Goal: Transaction & Acquisition: Purchase product/service

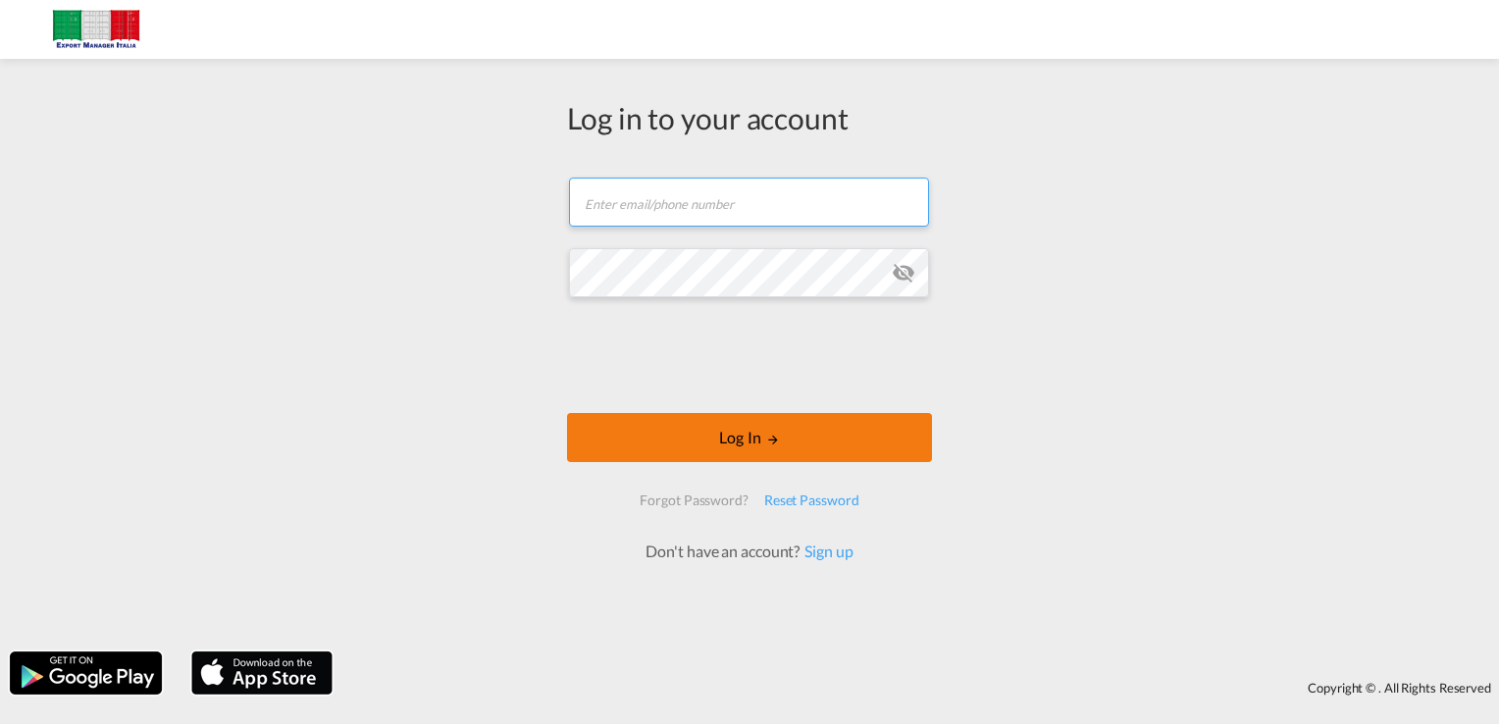
type input "[EMAIL_ADDRESS][DOMAIN_NAME]"
click at [779, 441] on md-icon "LOGIN" at bounding box center [773, 440] width 14 height 14
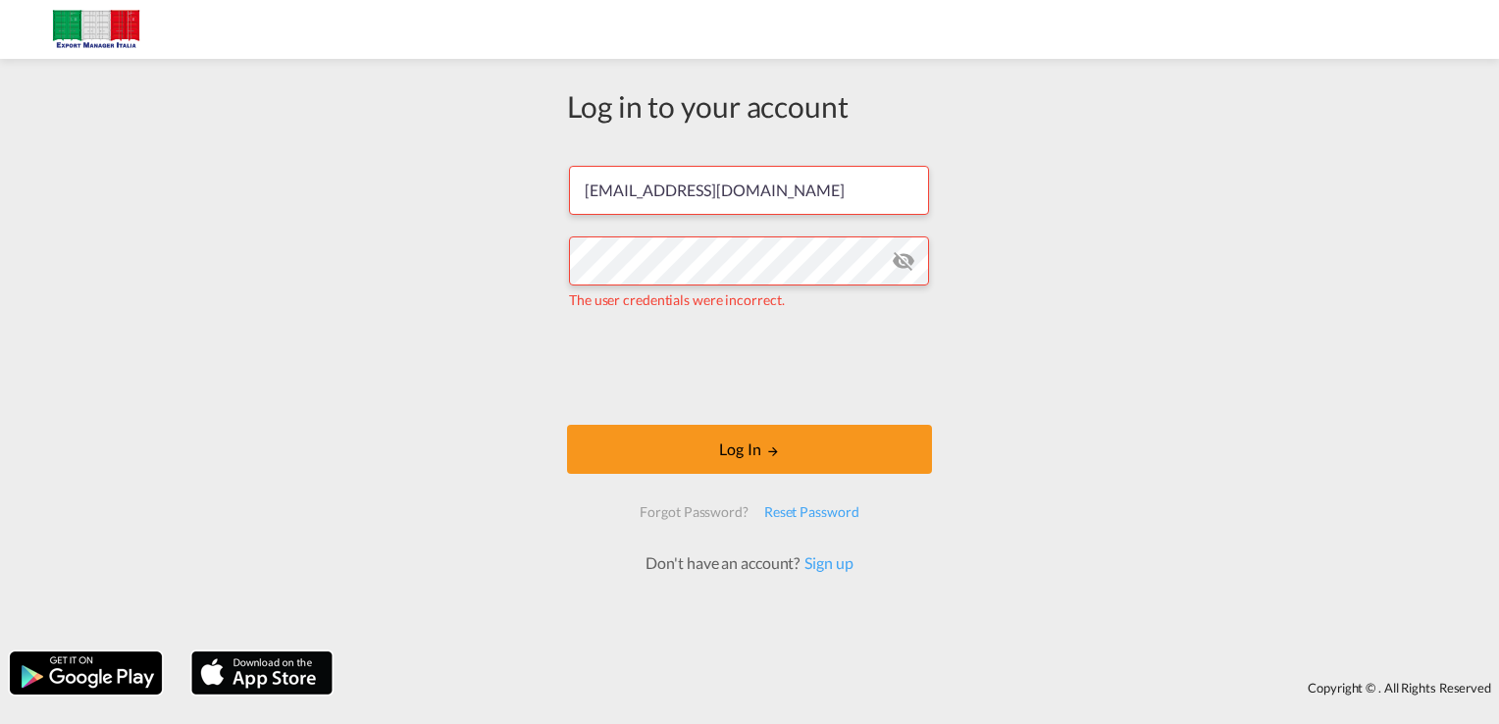
click at [903, 266] on md-icon "icon-eye-off" at bounding box center [904, 261] width 24 height 24
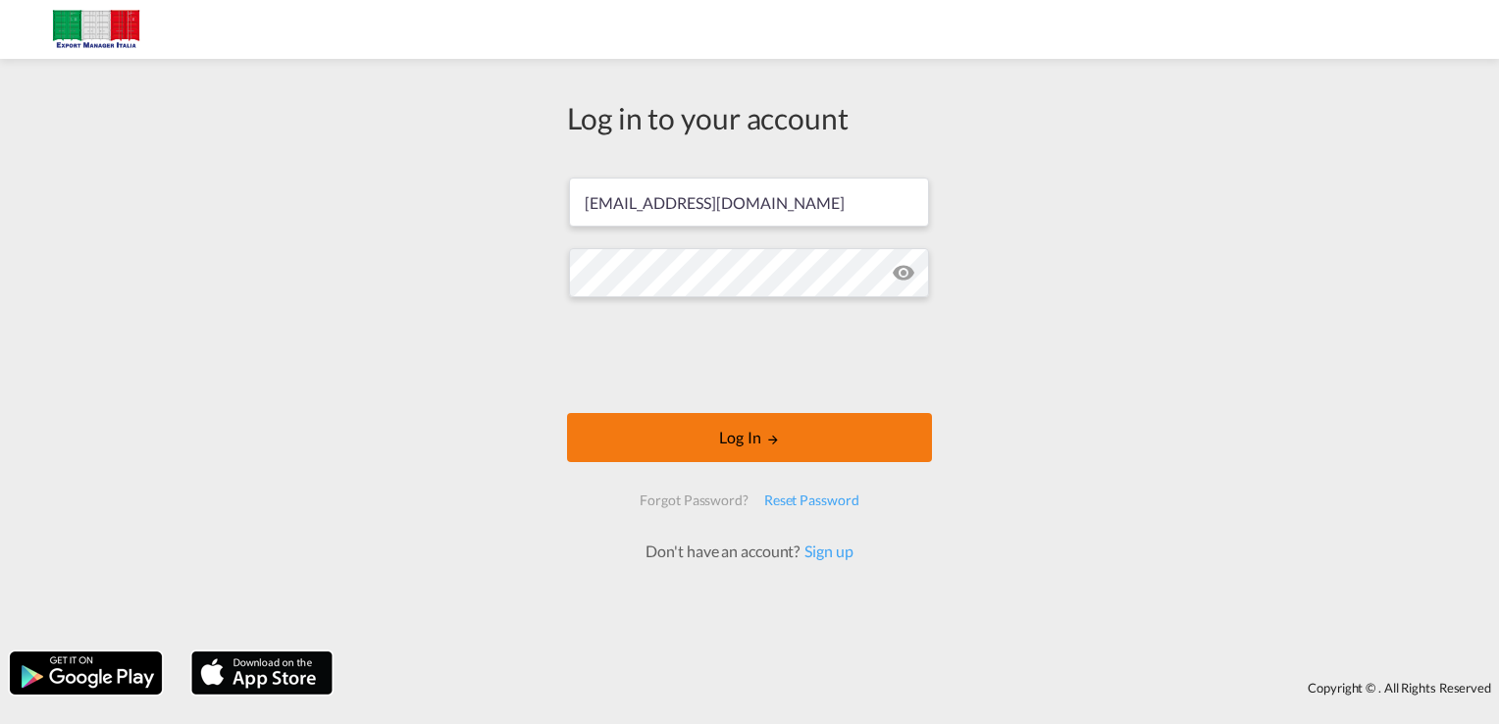
click at [738, 434] on button "Log In" at bounding box center [749, 437] width 365 height 49
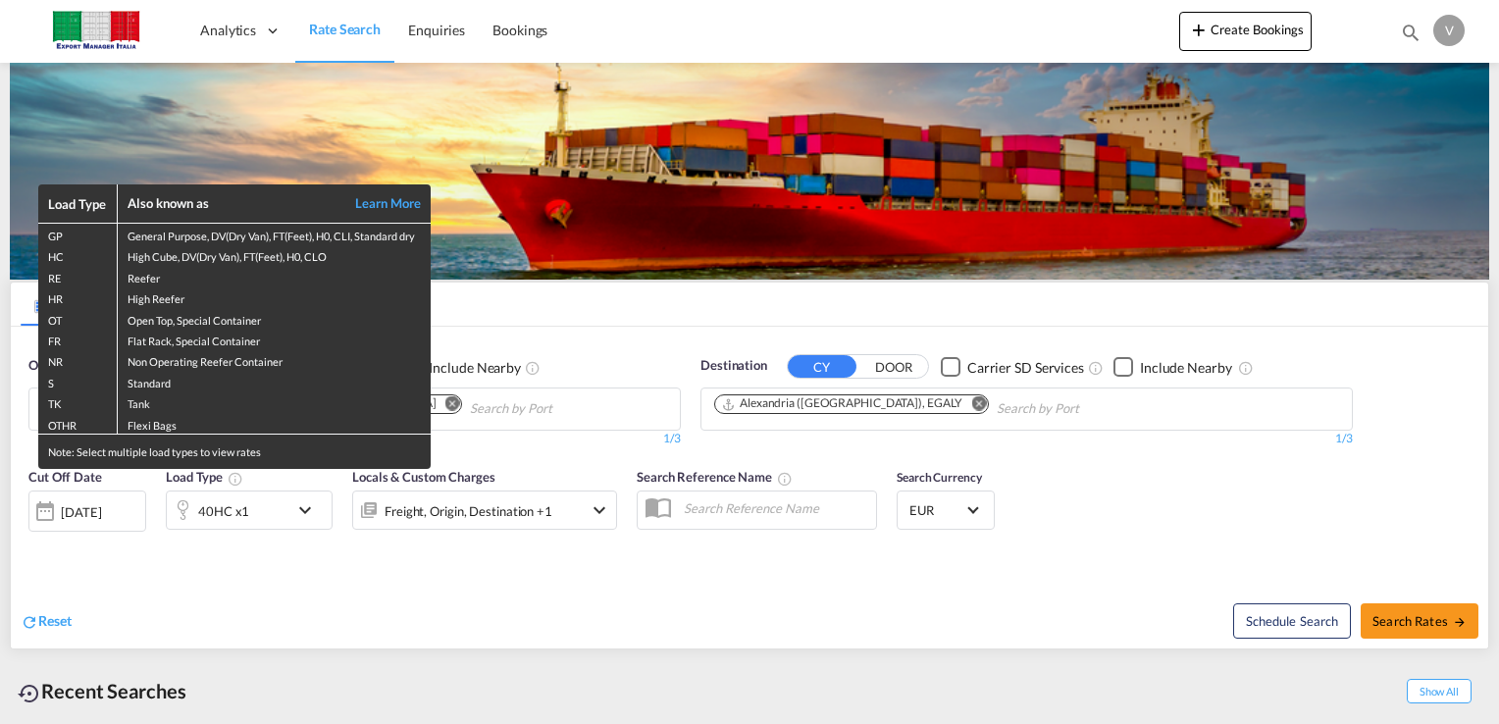
click at [846, 598] on div "Load Type Also known as Learn More GP General Purpose, DV(Dry Van), FT(Feet), H…" at bounding box center [749, 362] width 1499 height 724
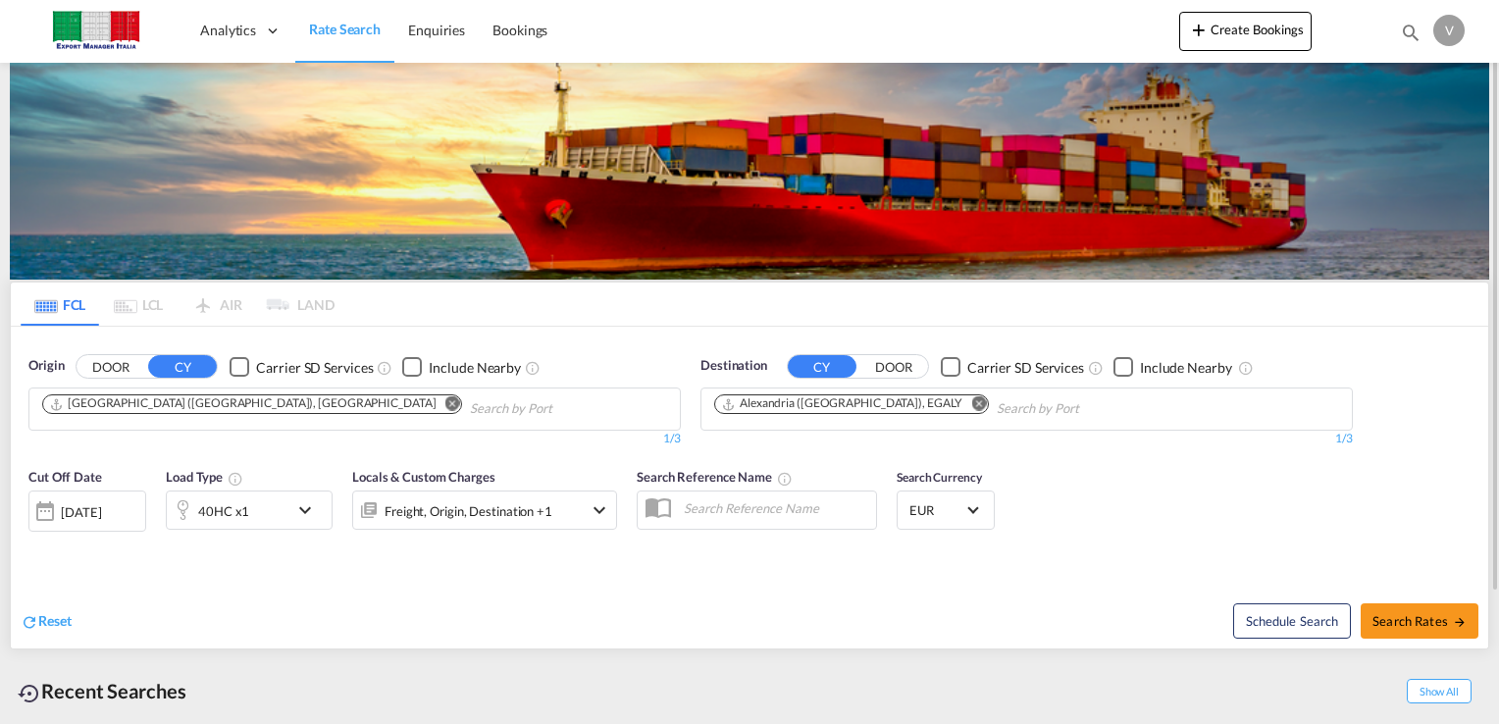
click at [470, 410] on input "Chips input." at bounding box center [563, 408] width 186 height 31
click at [120, 363] on button "DOOR" at bounding box center [111, 367] width 69 height 23
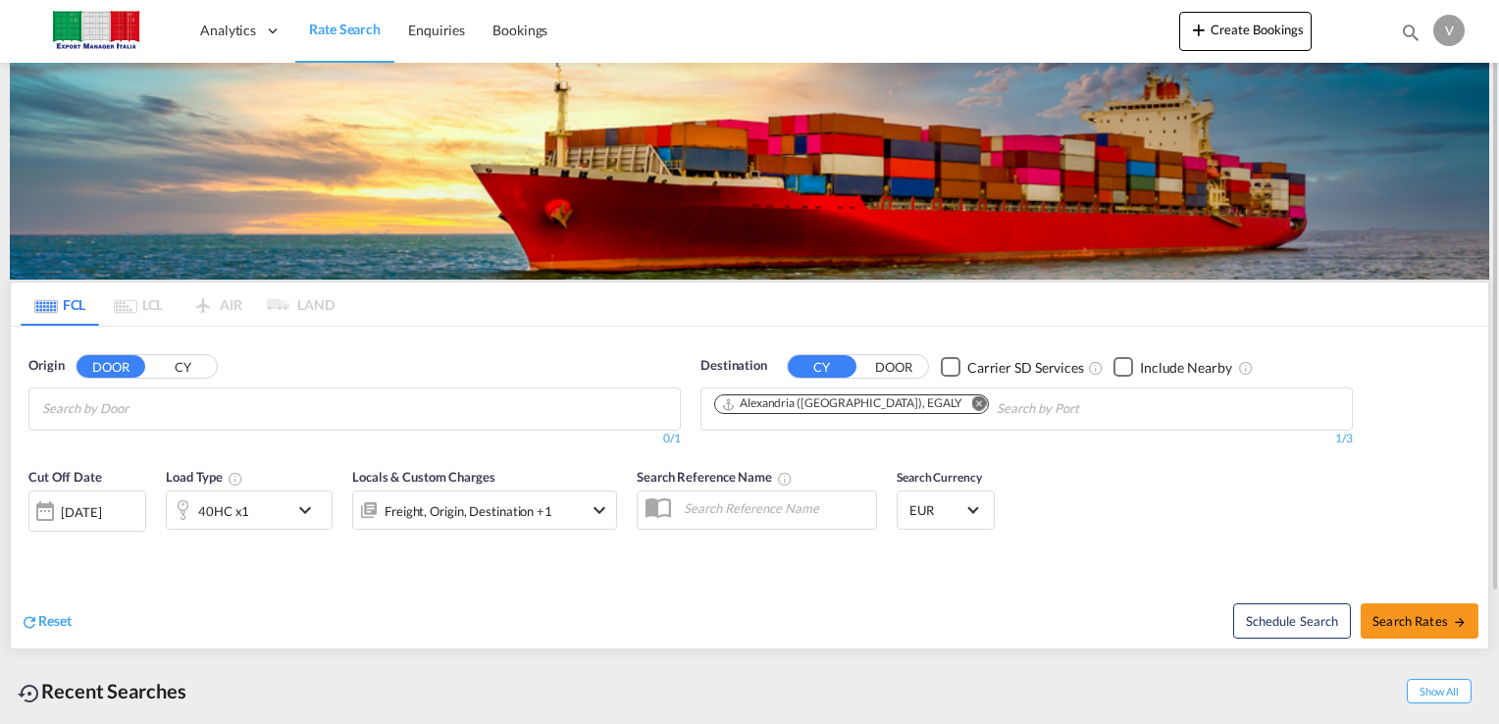
click at [142, 407] on body "Analytics Dashboard Rate Search Enquiries Bookings Analytics" at bounding box center [749, 362] width 1499 height 724
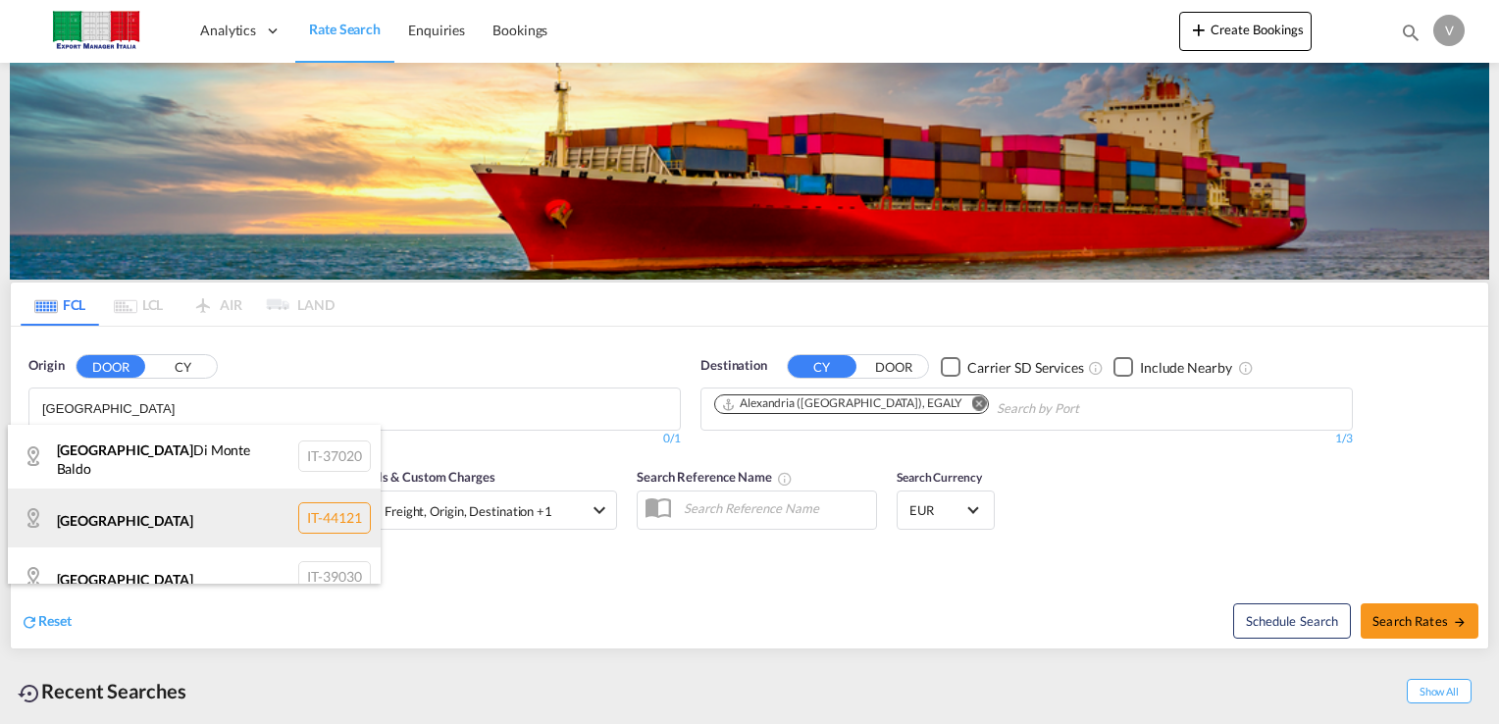
type input "[GEOGRAPHIC_DATA]"
click at [240, 507] on div "[GEOGRAPHIC_DATA] IT-44121" at bounding box center [194, 518] width 373 height 59
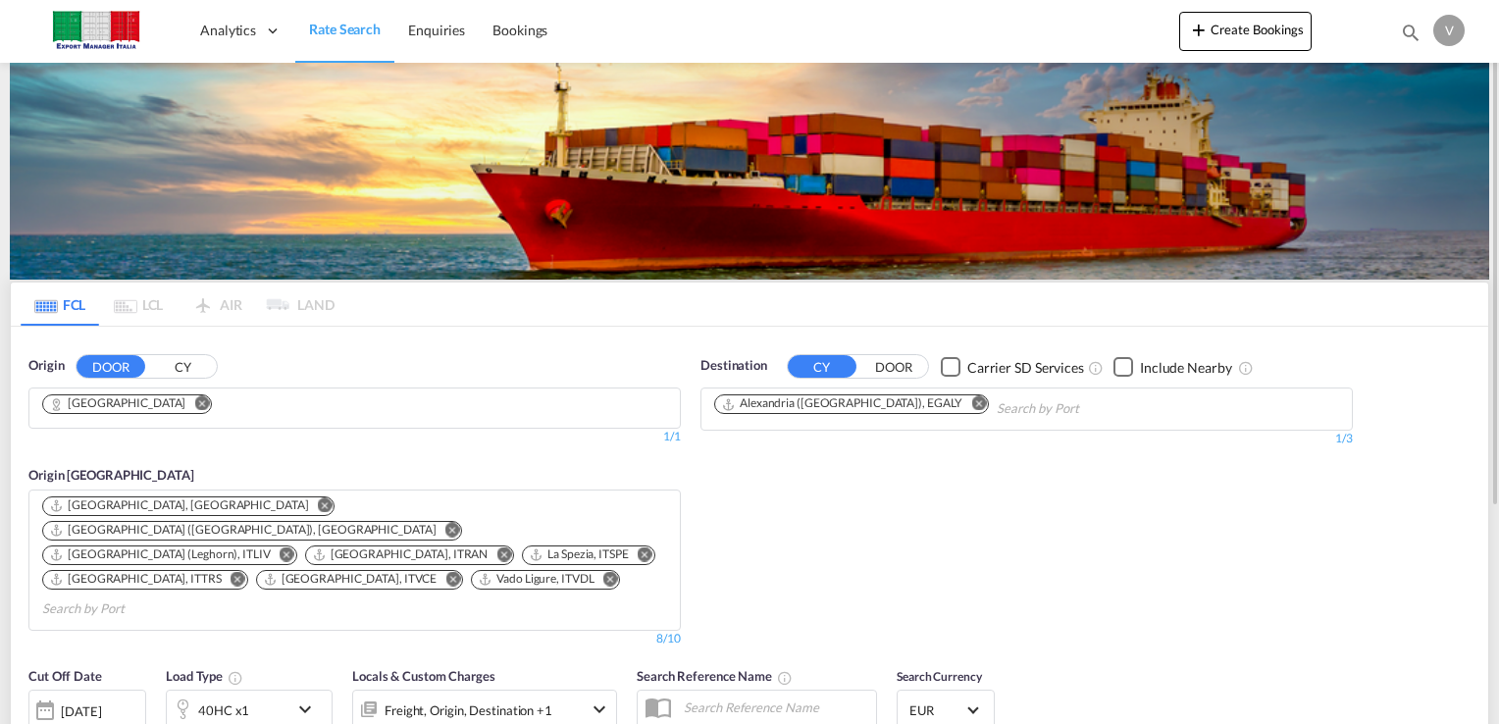
click at [971, 399] on md-icon "Remove" at bounding box center [978, 403] width 15 height 15
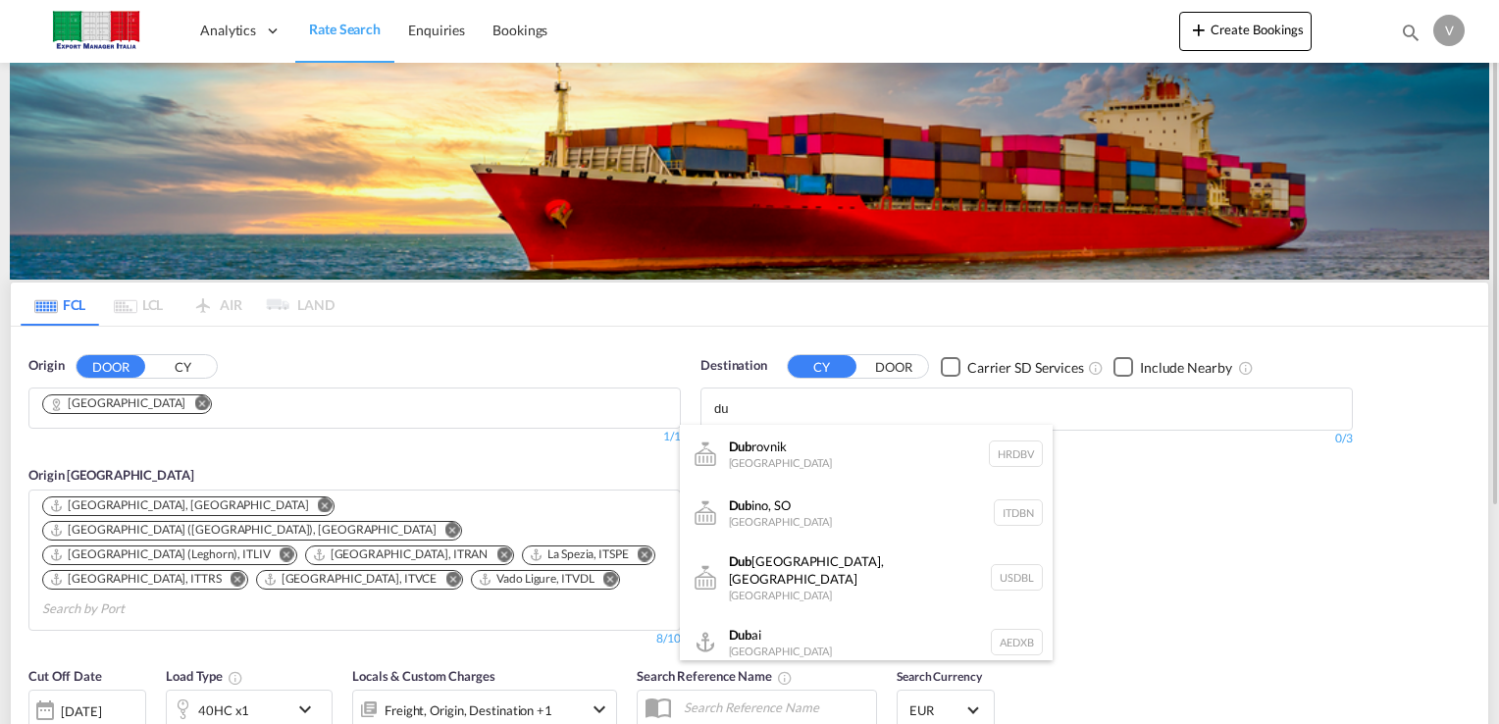
type input "d"
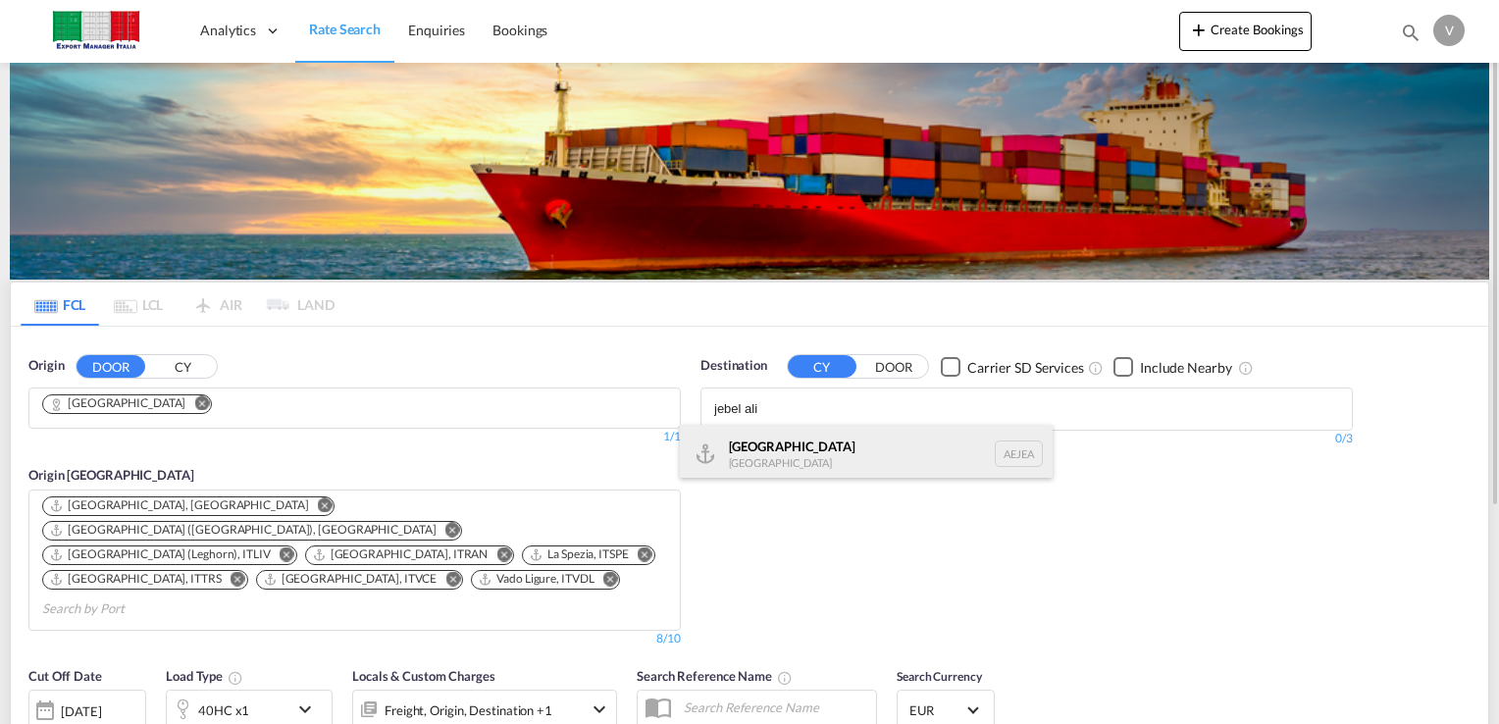
type input "jebel ali"
click at [808, 443] on div "[GEOGRAPHIC_DATA] [GEOGRAPHIC_DATA]" at bounding box center [866, 454] width 373 height 59
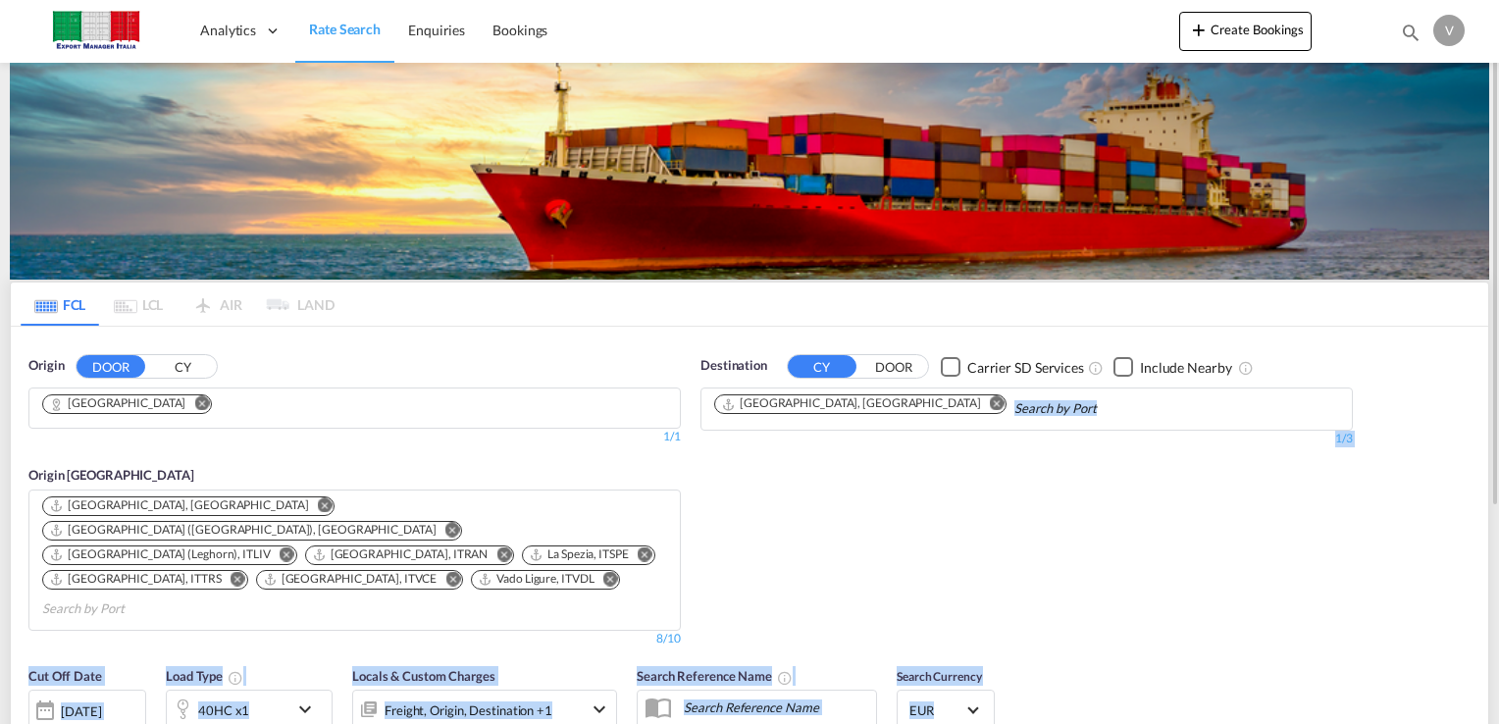
drag, startPoint x: 1493, startPoint y: 192, endPoint x: 1432, endPoint y: 378, distance: 195.1
drag, startPoint x: 1432, startPoint y: 378, endPoint x: 1413, endPoint y: 438, distance: 63.0
click at [1394, 446] on div "Origin DOOR [PERSON_NAME][GEOGRAPHIC_DATA] 1/3 1/ 1/1 Origin [GEOGRAPHIC_DATA][…" at bounding box center [749, 492] width 1477 height 330
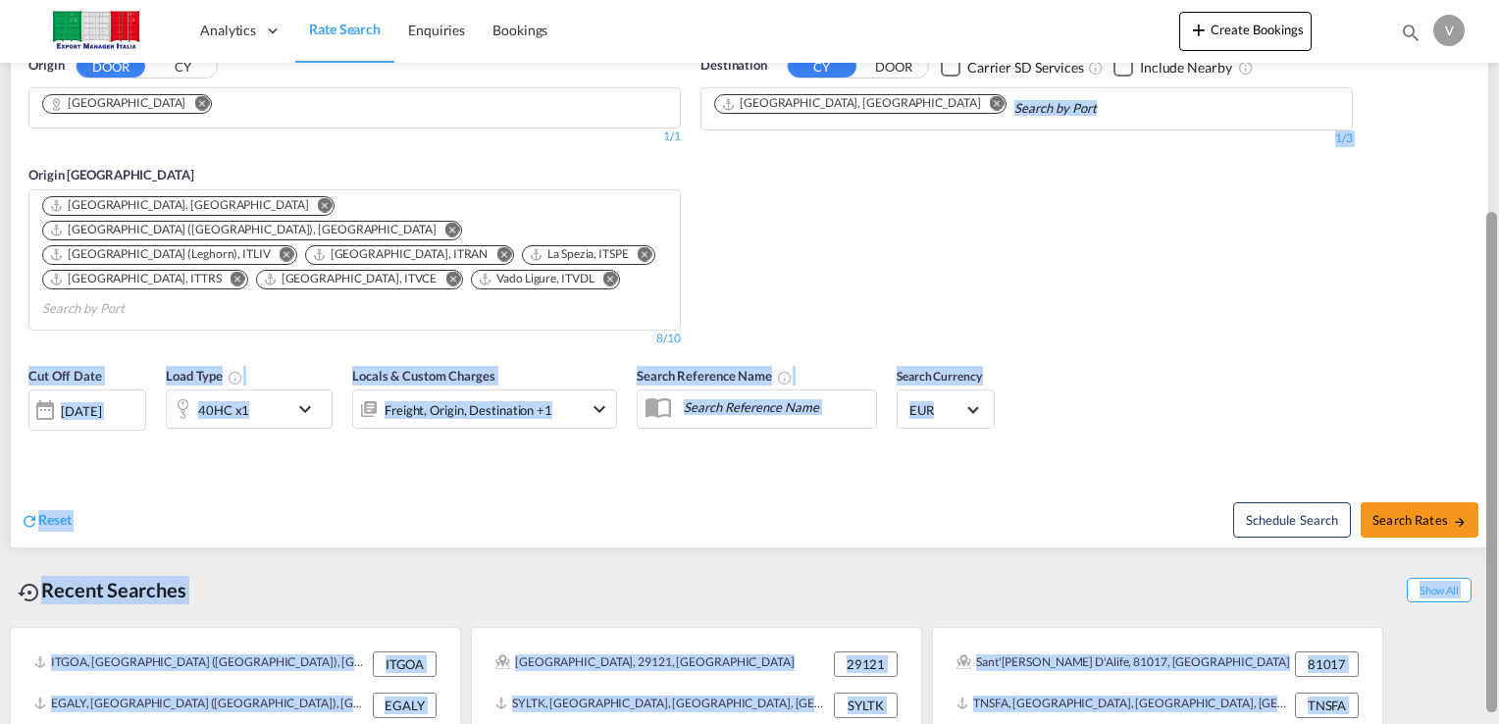
drag, startPoint x: 1487, startPoint y: 365, endPoint x: 1447, endPoint y: 559, distance: 198.4
click at [1449, 572] on md-content "Analytics Dashboard Rate Search Enquiries Bookings Create Bookings Bookings Enq…" at bounding box center [749, 362] width 1499 height 724
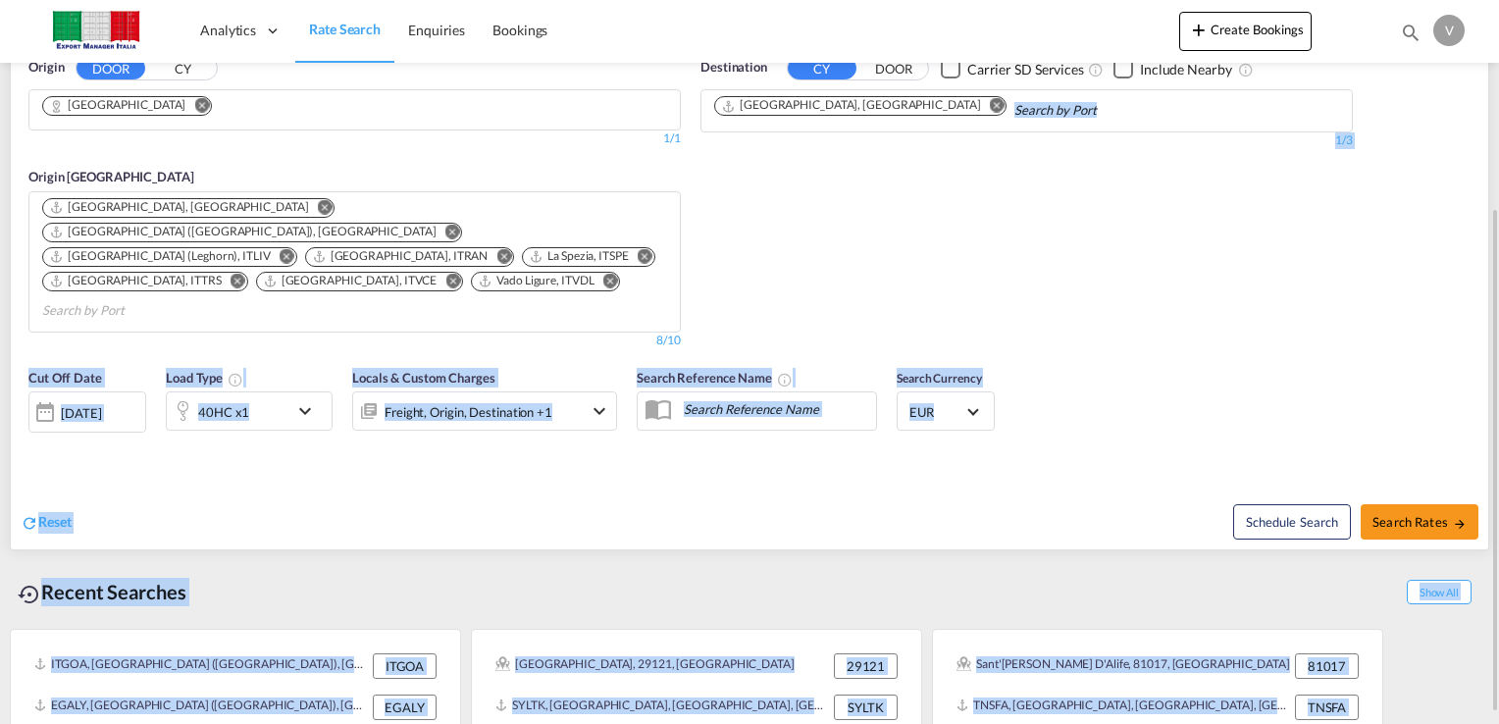
drag, startPoint x: 1295, startPoint y: 316, endPoint x: 1313, endPoint y: 310, distance: 18.6
click at [1295, 358] on div "Cut Off Date [DATE] [DATE] Load Type 40HC x1 Locals & Custom Charges Freight, O…" at bounding box center [749, 411] width 1477 height 106
click at [1421, 514] on span "Search Rates" at bounding box center [1419, 522] width 94 height 16
type input "[GEOGRAPHIC_DATA] to [GEOGRAPHIC_DATA] / [DATE]"
